Goal: Information Seeking & Learning: Learn about a topic

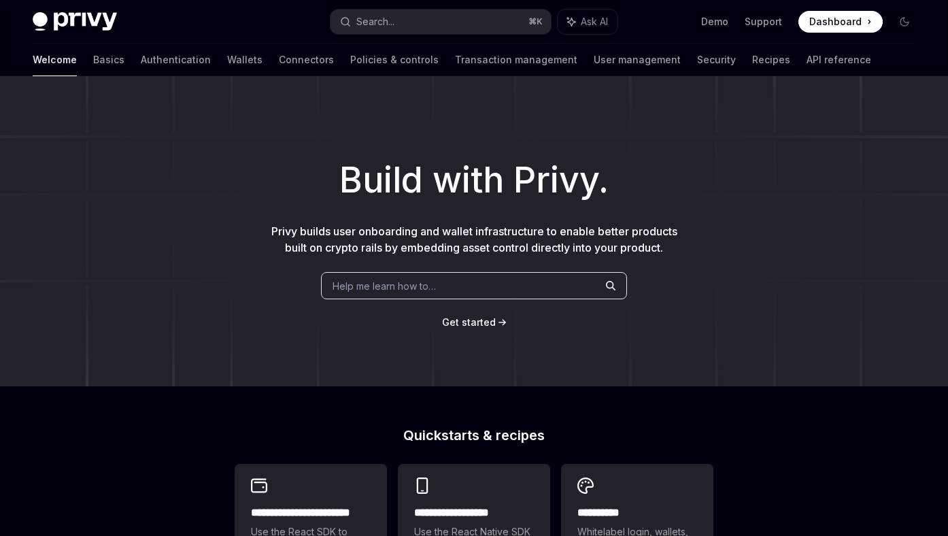
scroll to position [194, 0]
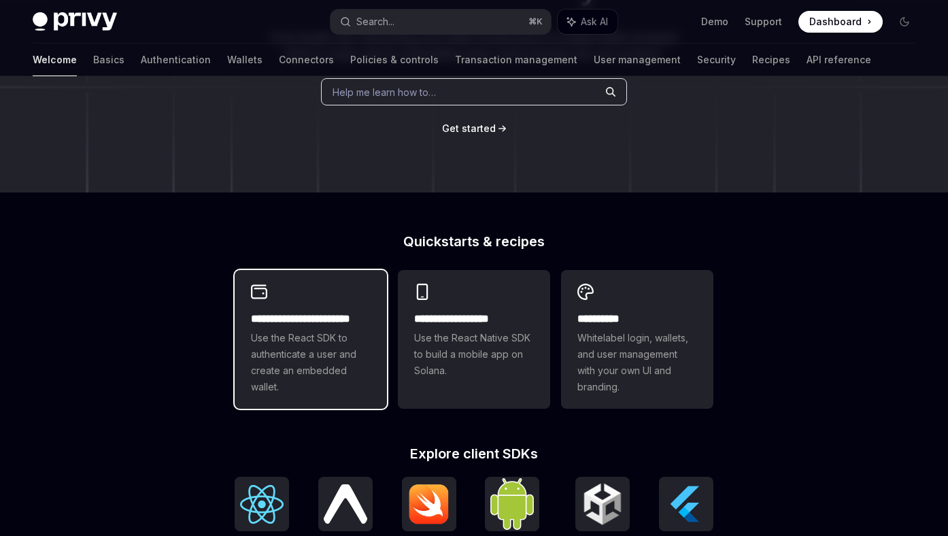
click at [263, 333] on span "Use the React SDK to authenticate a user and create an embedded wallet." at bounding box center [311, 362] width 120 height 65
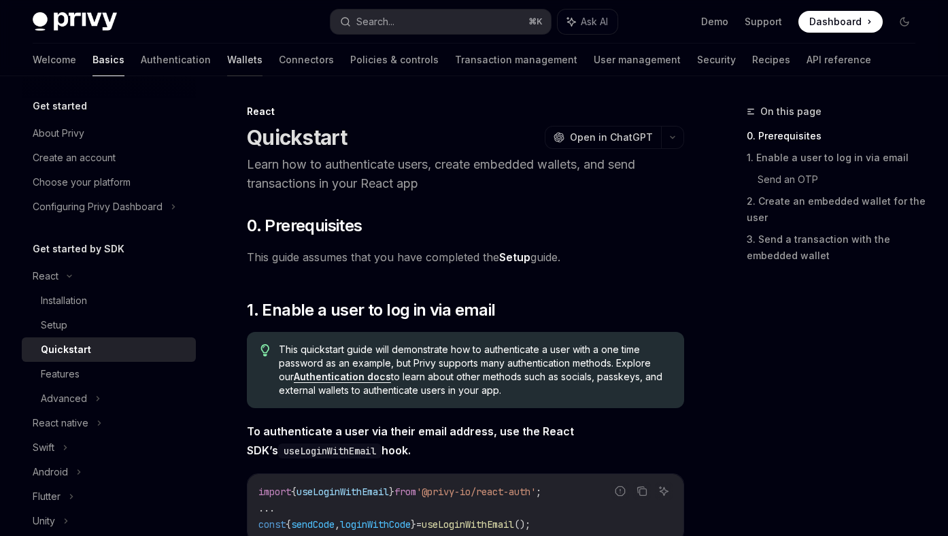
click at [227, 62] on link "Wallets" at bounding box center [244, 60] width 35 height 33
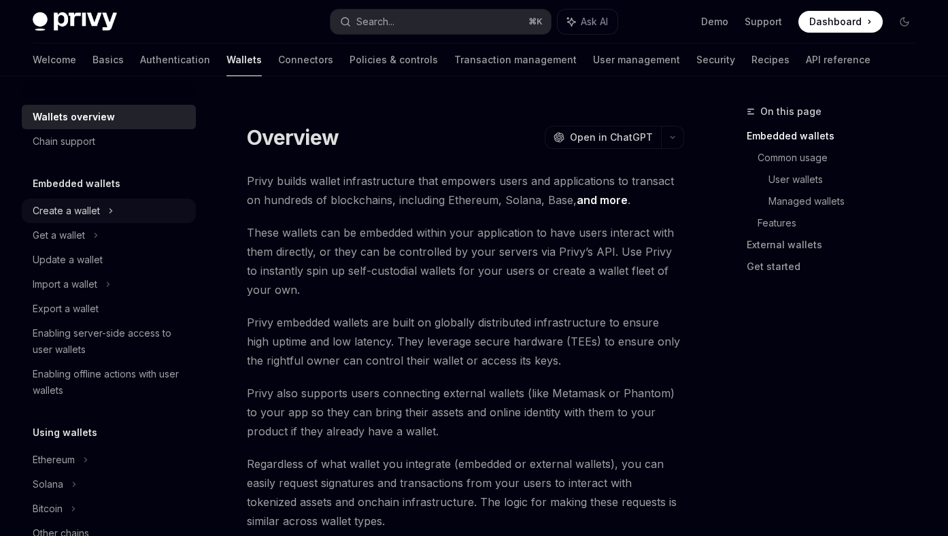
click at [90, 212] on div "Create a wallet" at bounding box center [66, 211] width 67 height 16
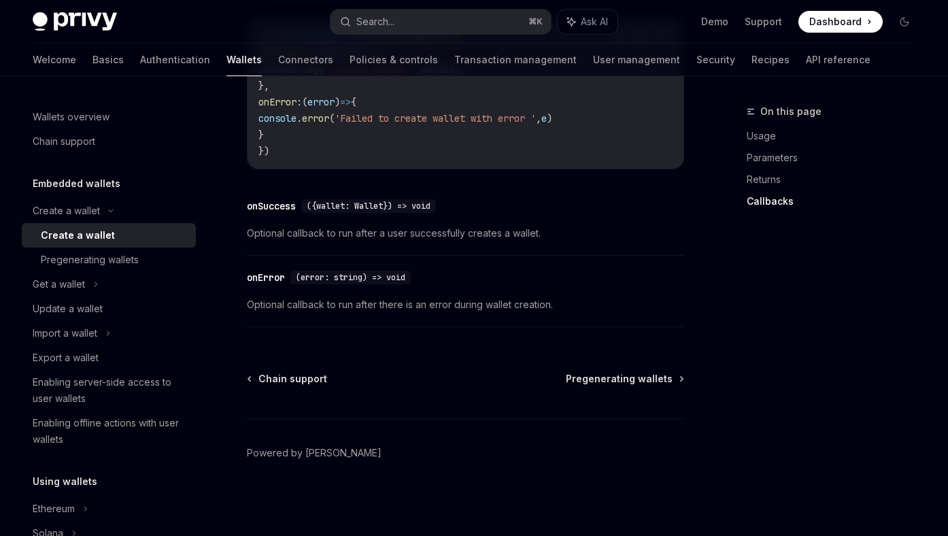
scroll to position [654, 0]
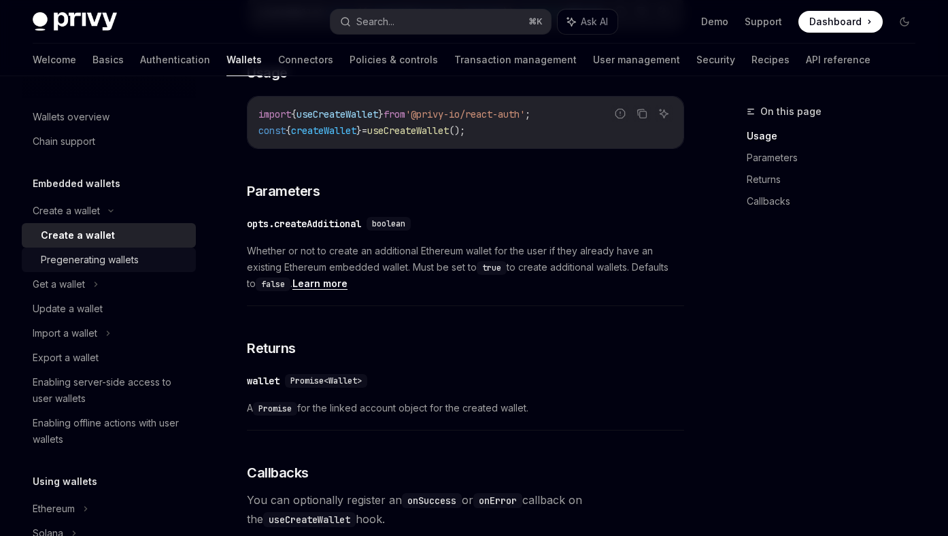
click at [115, 256] on div "Pregenerating wallets" at bounding box center [90, 260] width 98 height 16
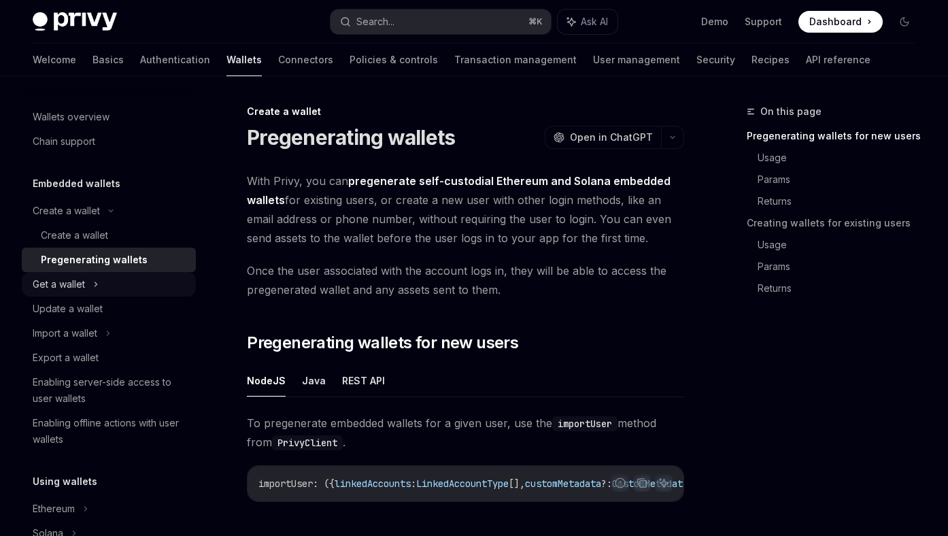
click at [89, 280] on div "Get a wallet" at bounding box center [109, 284] width 174 height 24
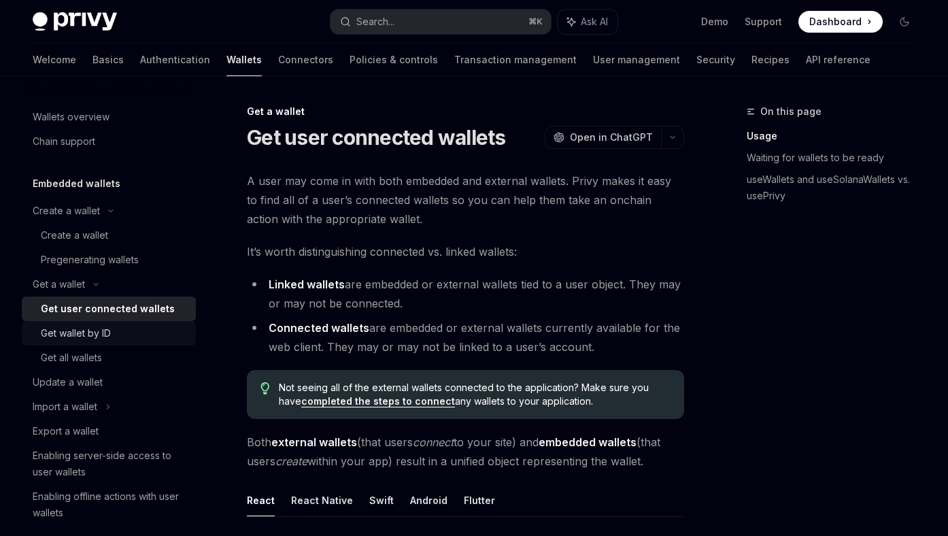
click at [96, 333] on div "Get wallet by ID" at bounding box center [76, 333] width 70 height 16
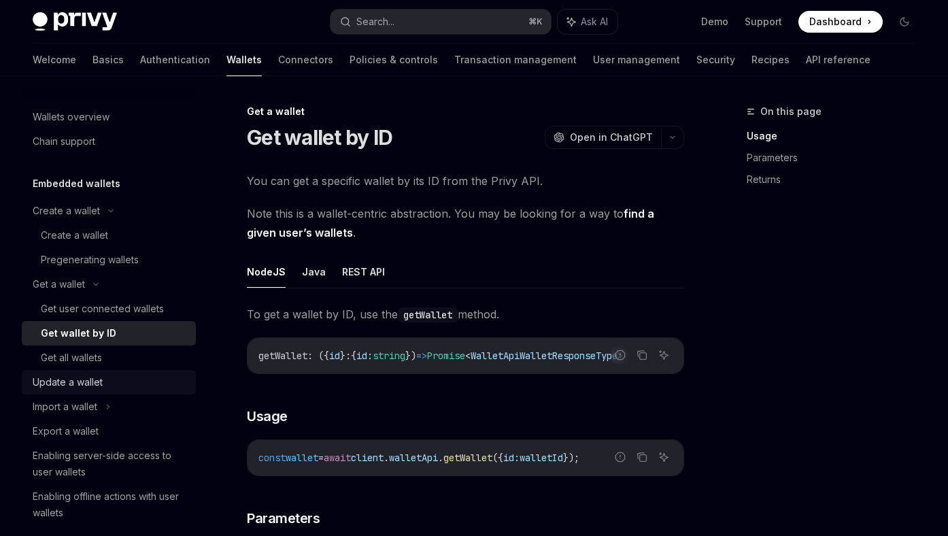
click at [91, 376] on div "Update a wallet" at bounding box center [68, 382] width 70 height 16
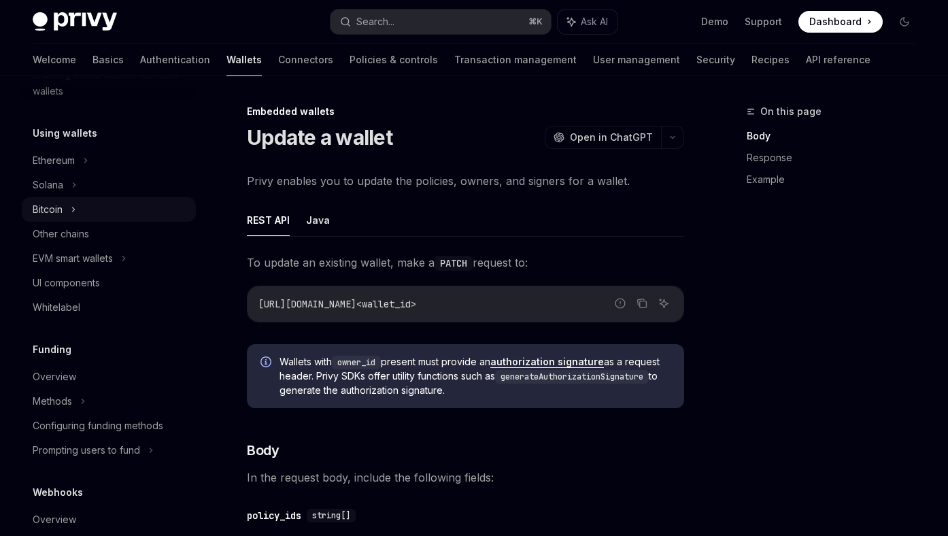
scroll to position [437, 0]
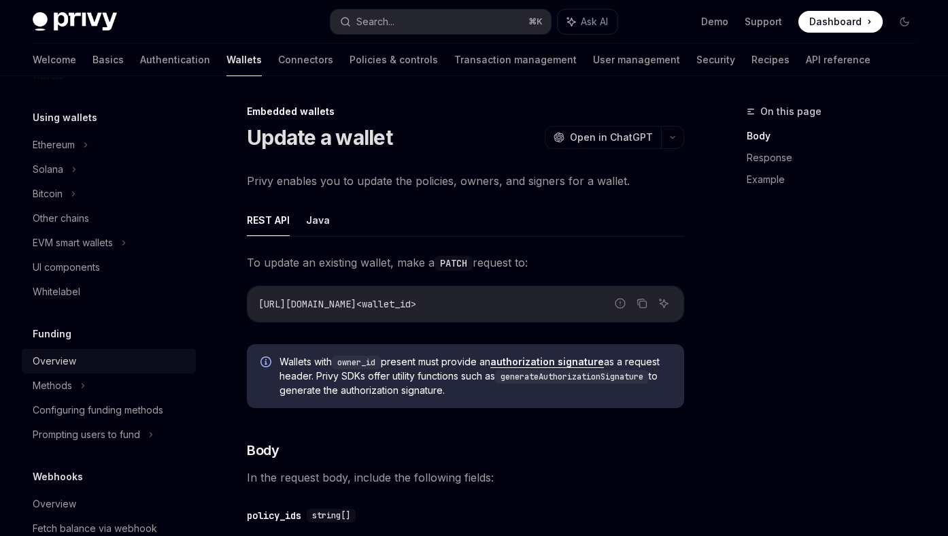
click at [89, 363] on div "Overview" at bounding box center [110, 361] width 155 height 16
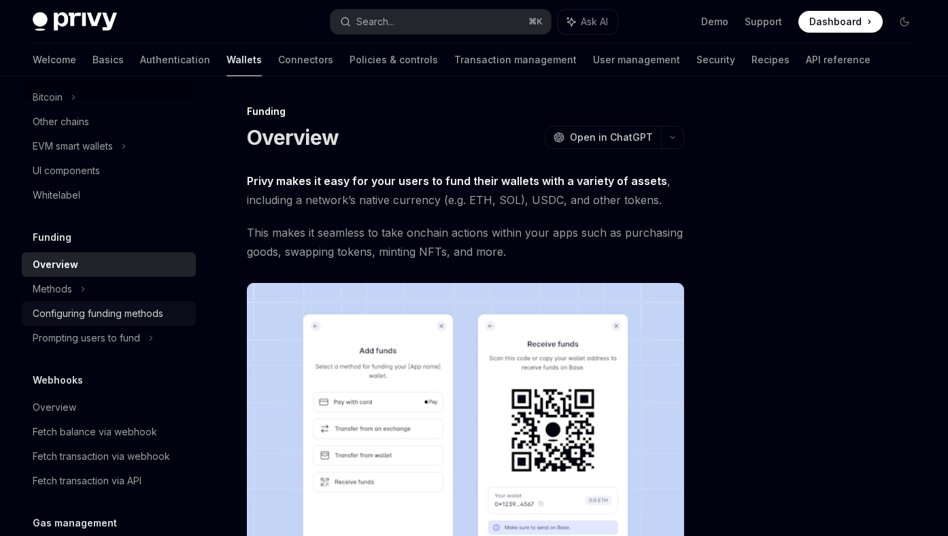
scroll to position [552, 0]
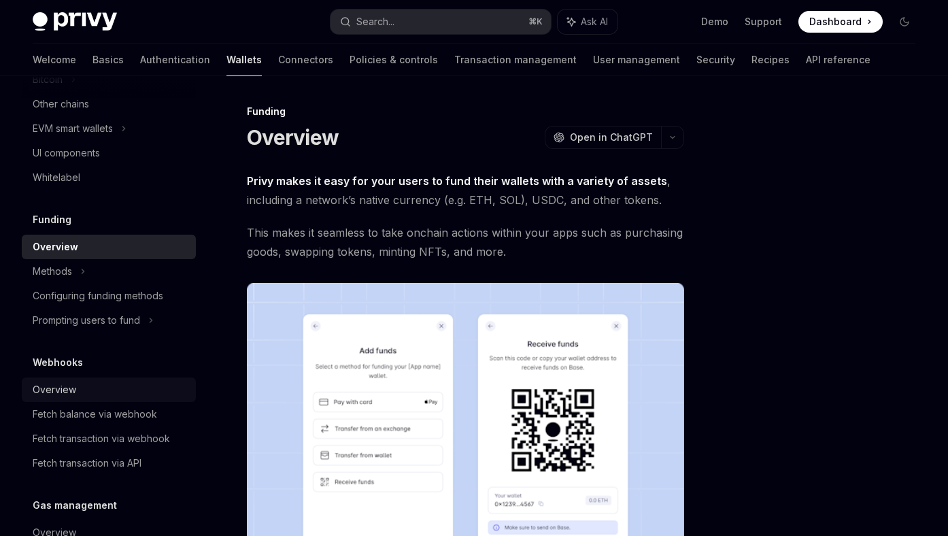
click at [98, 388] on div "Overview" at bounding box center [110, 390] width 155 height 16
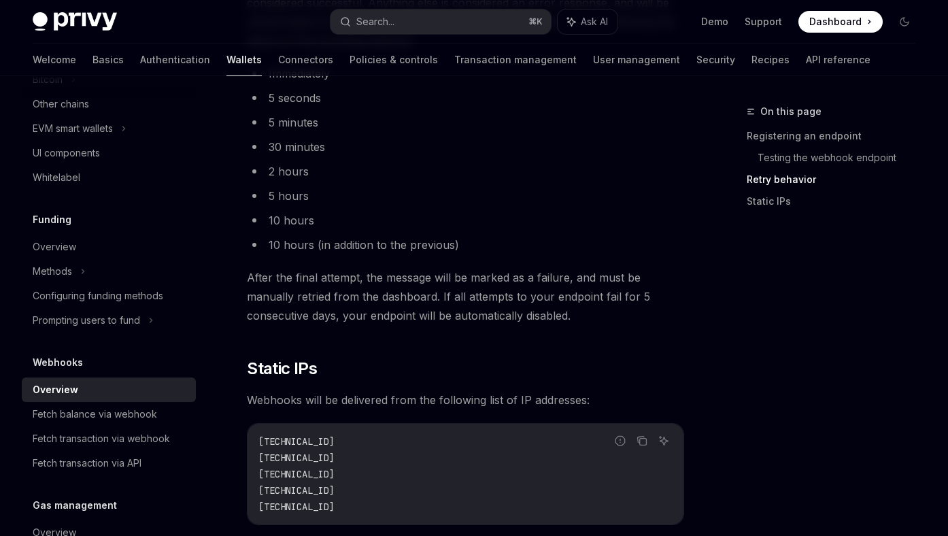
scroll to position [1565, 0]
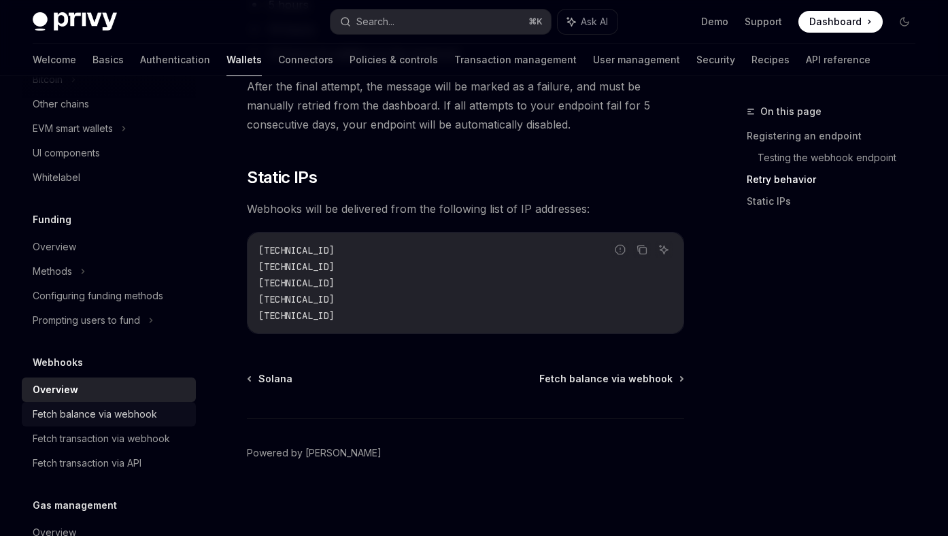
click at [126, 419] on div "Fetch balance via webhook" at bounding box center [95, 414] width 124 height 16
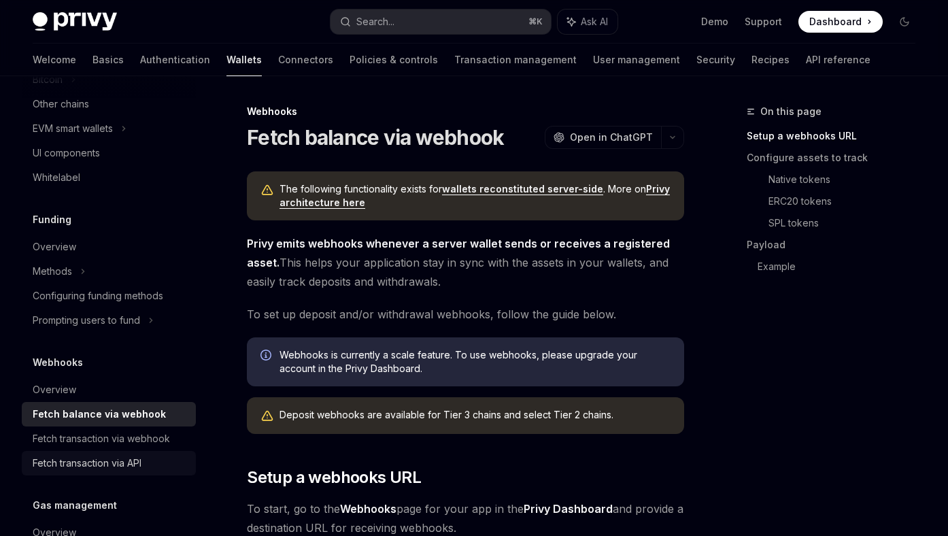
click at [127, 452] on link "Fetch transaction via API" at bounding box center [109, 463] width 174 height 24
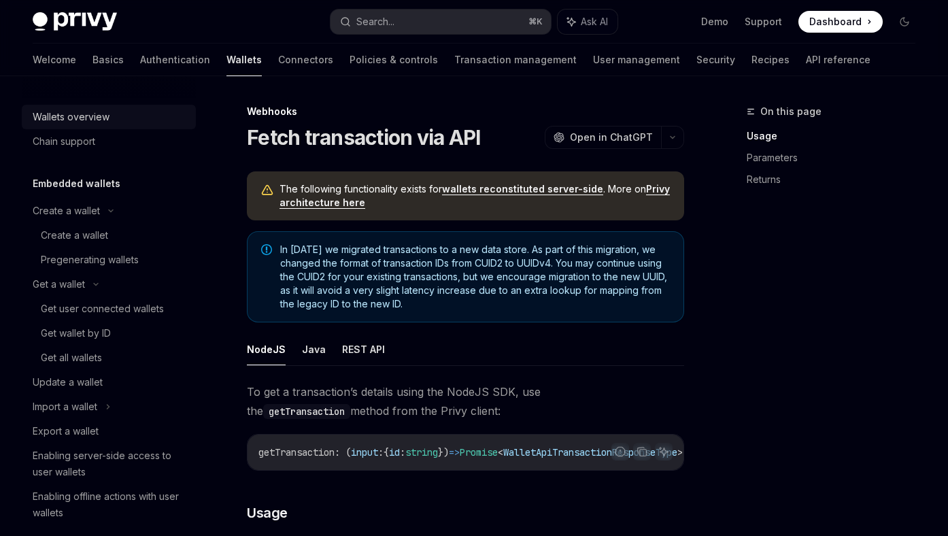
click at [85, 124] on div "Wallets overview" at bounding box center [71, 117] width 77 height 16
type textarea "*"
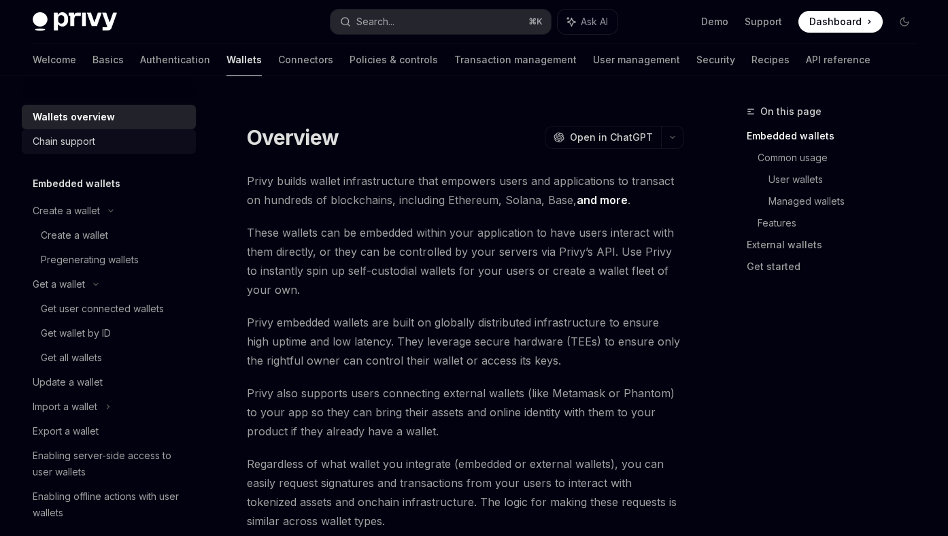
scroll to position [3, 0]
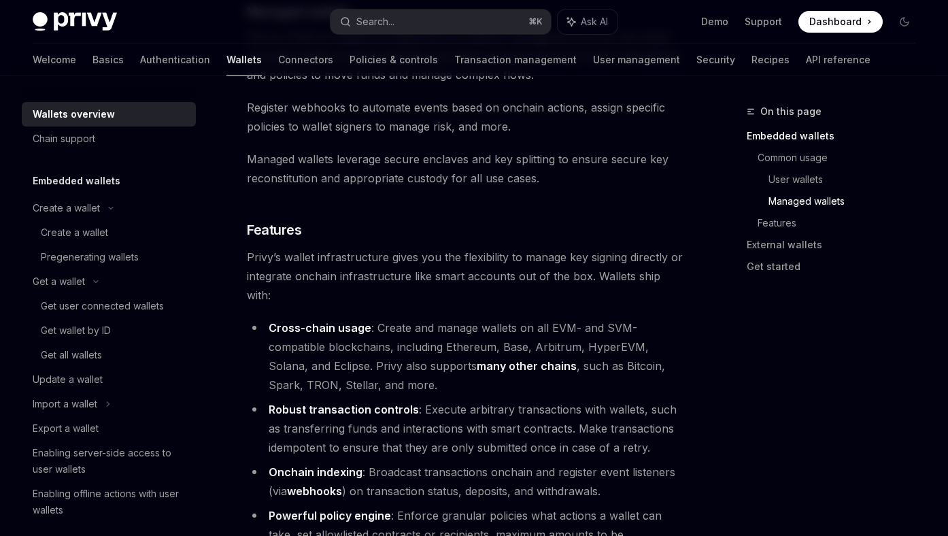
scroll to position [1432, 0]
